Goal: Information Seeking & Learning: Learn about a topic

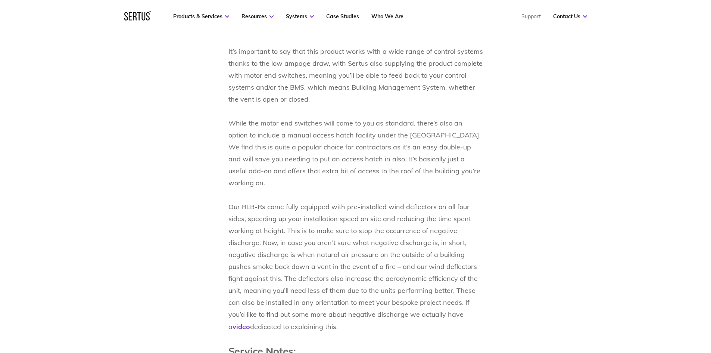
scroll to position [784, 0]
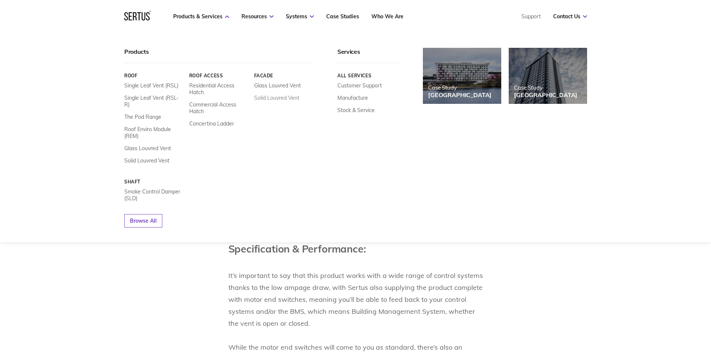
click at [267, 100] on link "Solid Louvred Vent" at bounding box center [276, 97] width 45 height 7
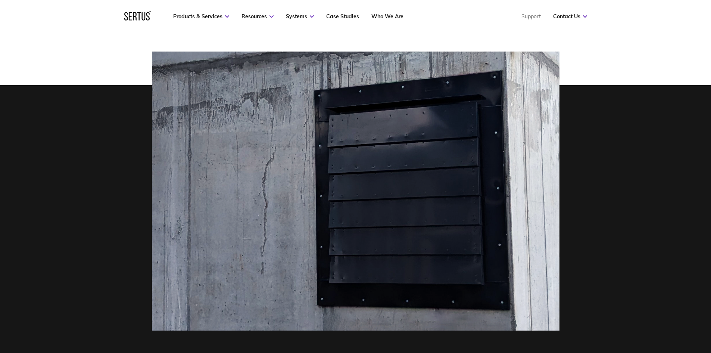
scroll to position [224, 0]
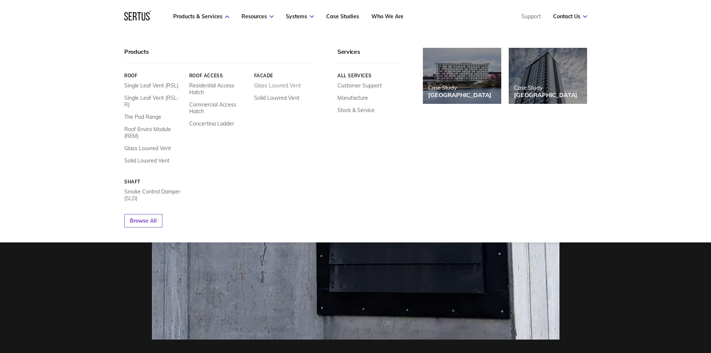
click at [262, 86] on link "Glass Louvred Vent" at bounding box center [277, 85] width 47 height 7
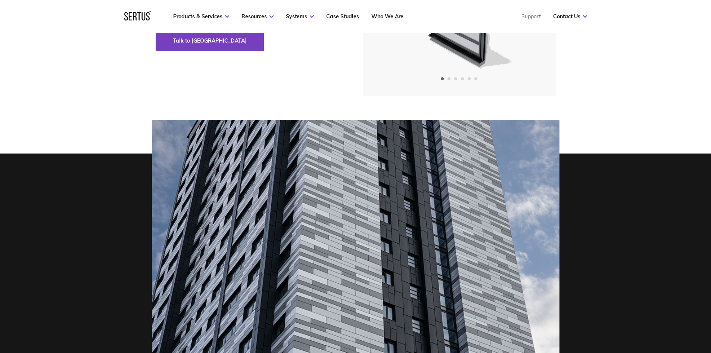
scroll to position [75, 0]
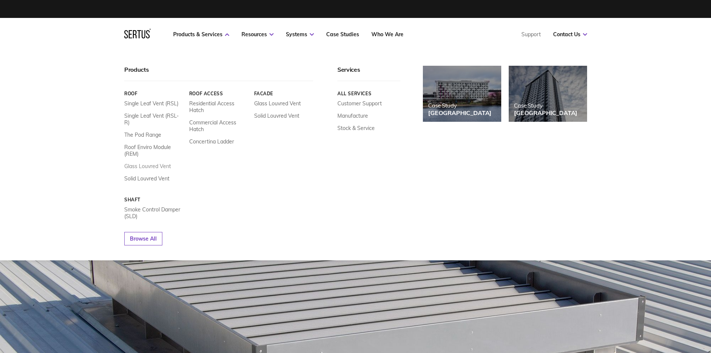
click at [153, 163] on link "Glass Louvred Vent" at bounding box center [147, 166] width 47 height 7
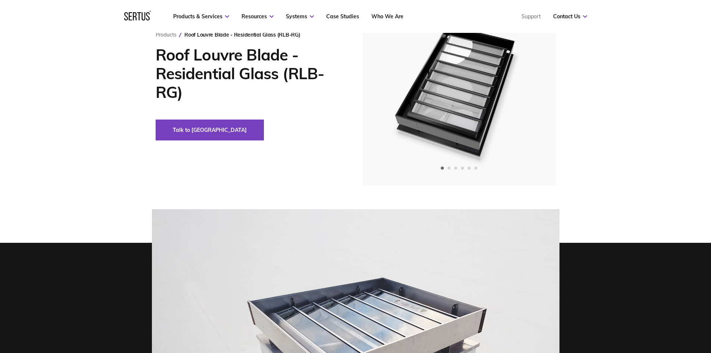
scroll to position [75, 0]
